Goal: Find specific page/section: Find specific page/section

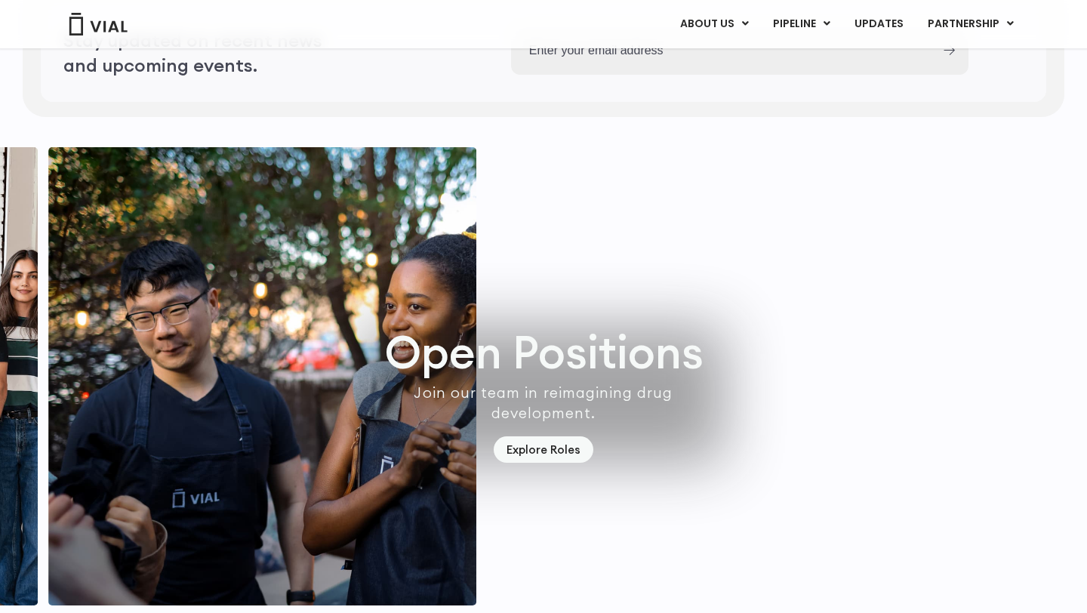
scroll to position [4324, 0]
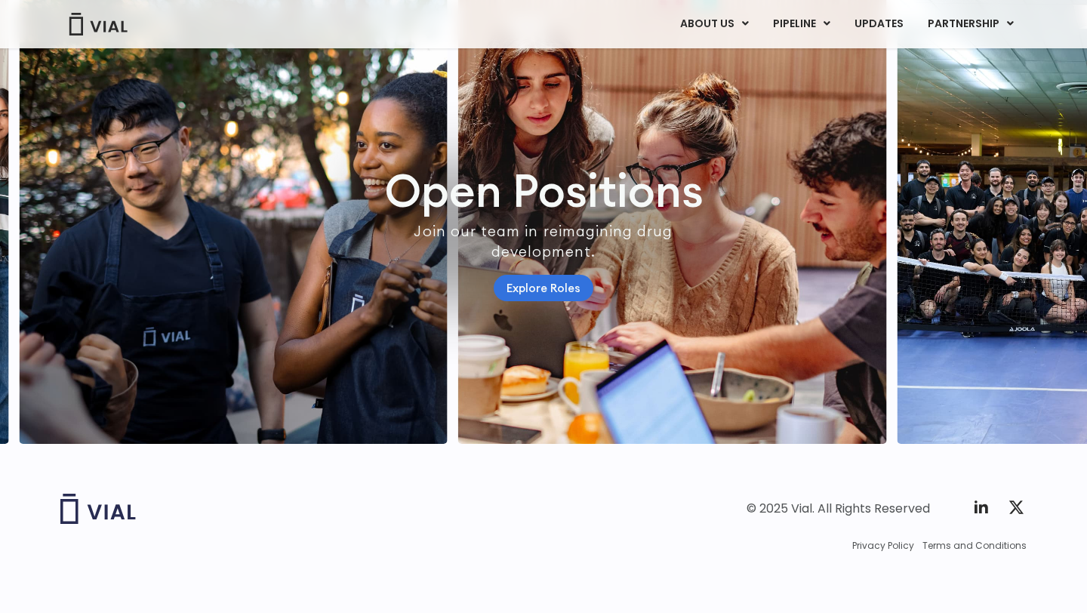
click at [524, 275] on link "Explore Roles" at bounding box center [543, 288] width 100 height 26
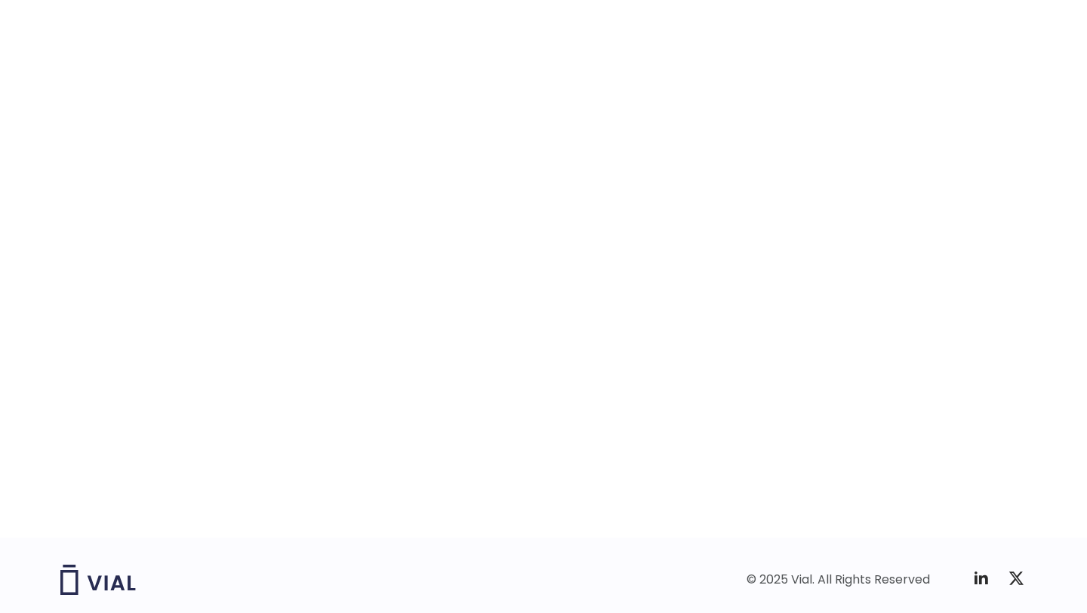
scroll to position [2344, 0]
